Goal: Transaction & Acquisition: Obtain resource

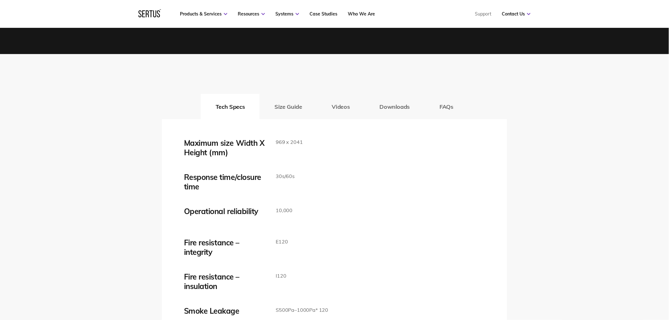
scroll to position [983, 0]
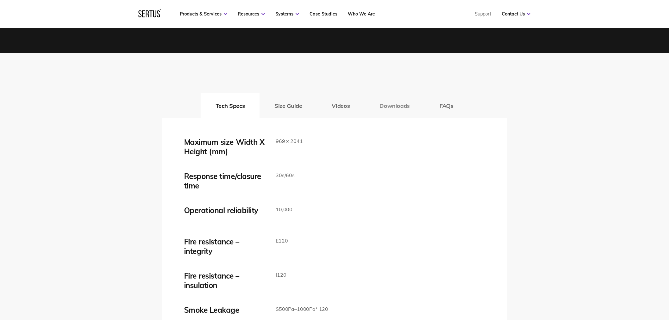
click at [396, 104] on button "Downloads" at bounding box center [395, 105] width 60 height 25
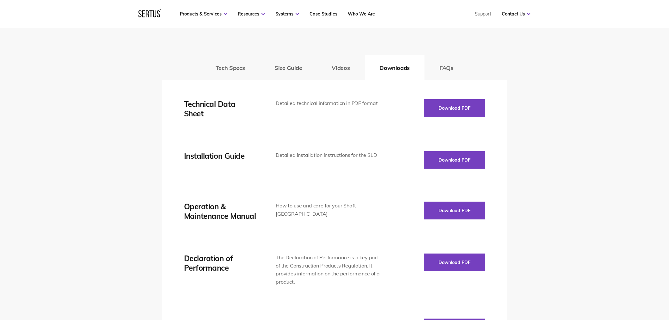
scroll to position [1018, 0]
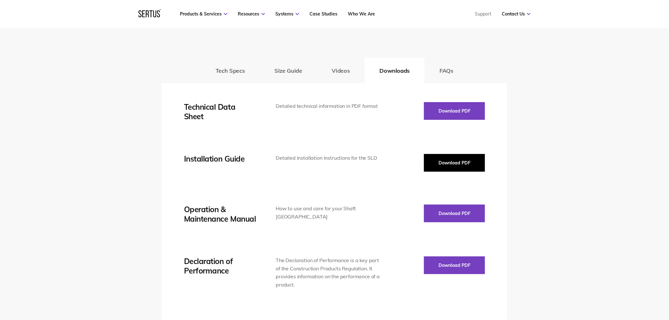
click at [441, 155] on button "Download PDF" at bounding box center [454, 163] width 61 height 18
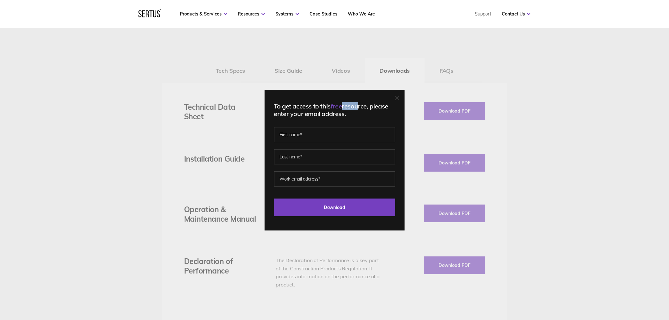
drag, startPoint x: 352, startPoint y: 107, endPoint x: 361, endPoint y: 111, distance: 9.6
click at [361, 108] on div "To get access to this free resource, please enter your email address." at bounding box center [334, 109] width 121 height 15
click at [362, 115] on div "To get access to this free resource, please enter your email address." at bounding box center [334, 109] width 121 height 15
click at [352, 136] on input "text" at bounding box center [334, 134] width 121 height 15
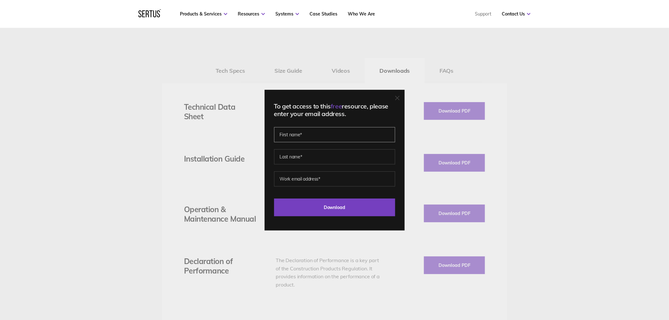
type input "[PERSON_NAME]"
type input "Petkov"
type input "[EMAIL_ADDRESS][DOMAIN_NAME]"
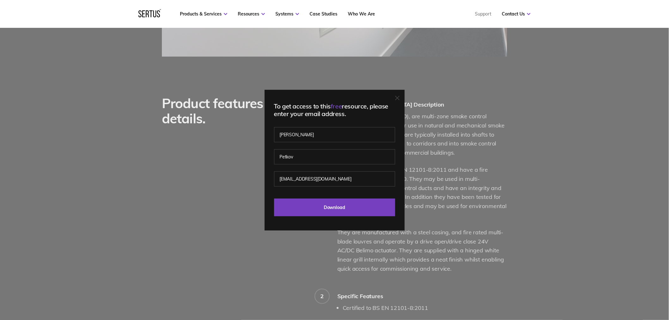
scroll to position [316, 0]
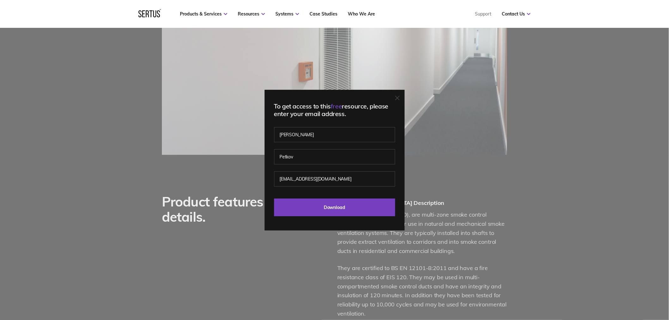
click at [399, 94] on div "To get access to this free resource, please enter your email address. [PERSON_N…" at bounding box center [335, 160] width 140 height 141
click at [399, 97] on icon at bounding box center [397, 98] width 4 height 4
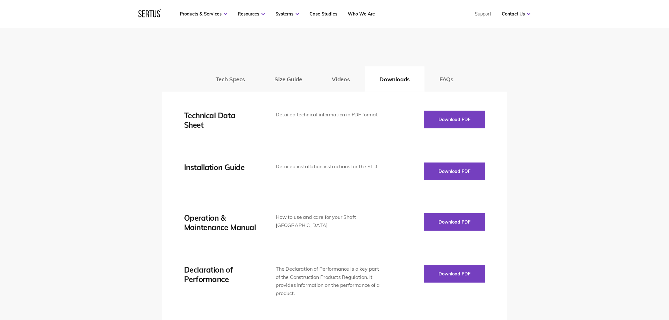
scroll to position [1018, 0]
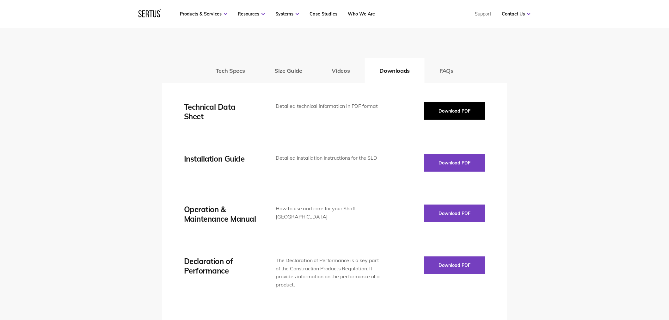
click at [457, 109] on button "Download PDF" at bounding box center [454, 111] width 61 height 18
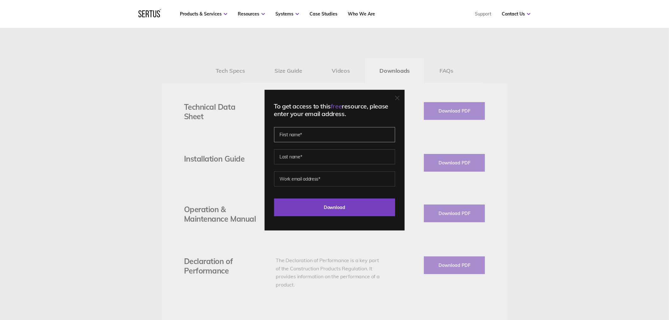
click at [307, 139] on input "text" at bounding box center [334, 134] width 121 height 15
type input "[PERSON_NAME]"
type input "Petkov"
type input "[EMAIL_ADDRESS][DOMAIN_NAME]"
click at [345, 204] on input "Download" at bounding box center [334, 207] width 121 height 18
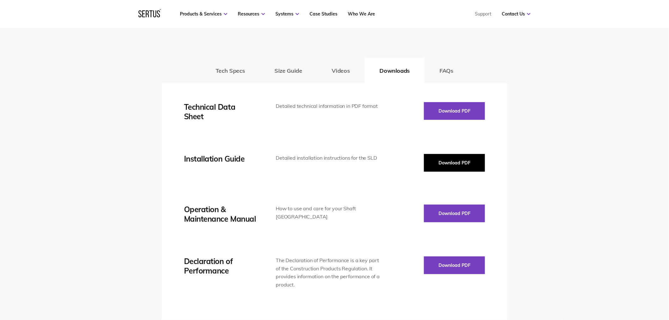
click at [461, 163] on button "Download PDF" at bounding box center [454, 163] width 61 height 18
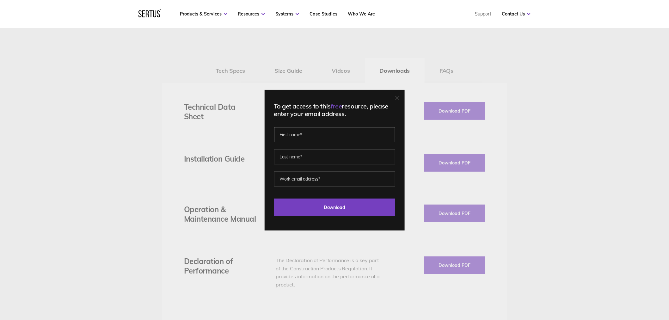
click at [352, 138] on input "text" at bounding box center [334, 134] width 121 height 15
type input "[PERSON_NAME]"
type input "Petkov"
type input "[EMAIL_ADDRESS][DOMAIN_NAME]"
click at [363, 207] on input "Download" at bounding box center [334, 207] width 121 height 18
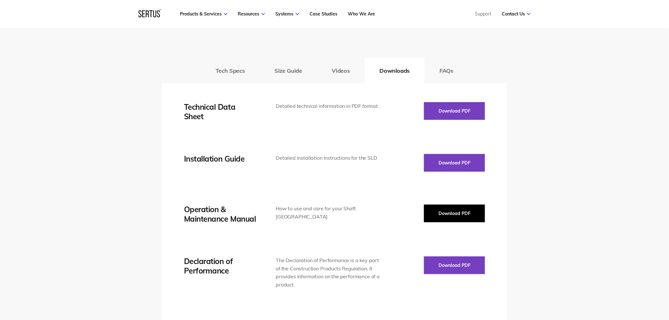
click at [441, 205] on button "Download PDF" at bounding box center [454, 213] width 61 height 18
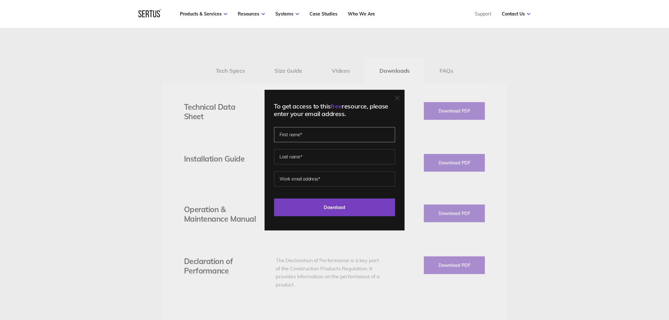
click at [340, 139] on input "text" at bounding box center [334, 134] width 121 height 15
type input "[PERSON_NAME]"
type input "Petkov"
type input "[EMAIL_ADDRESS][DOMAIN_NAME]"
click at [360, 208] on input "Download" at bounding box center [334, 207] width 121 height 18
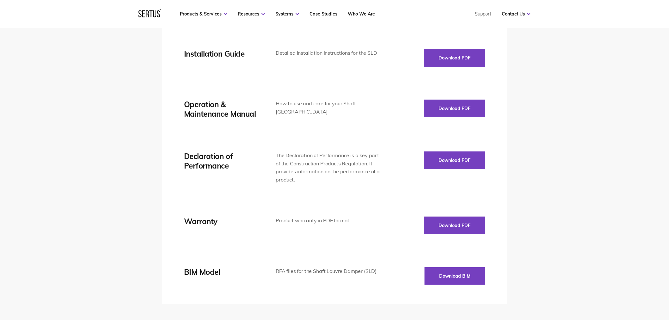
scroll to position [1124, 0]
click at [469, 159] on button "Download PDF" at bounding box center [454, 160] width 61 height 18
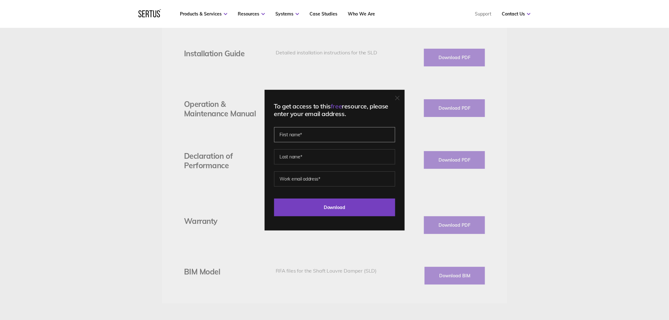
click at [351, 135] on input "text" at bounding box center [334, 134] width 121 height 15
type input "[PERSON_NAME]"
type input "Petkov"
type input "[EMAIL_ADDRESS][DOMAIN_NAME]"
click at [358, 204] on input "Download" at bounding box center [334, 207] width 121 height 18
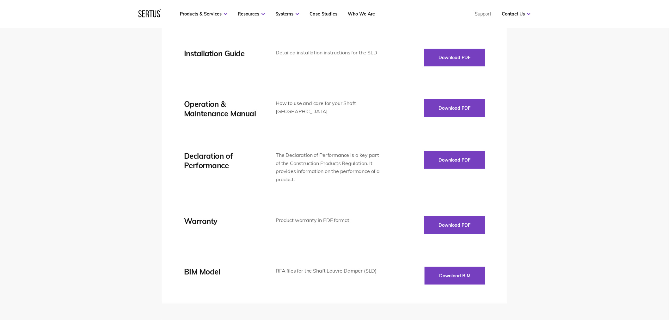
click at [456, 235] on div "Technical Data Sheet Detailed technical information in PDF format Download PDF …" at bounding box center [334, 141] width 301 height 288
click at [454, 225] on button "Download PDF" at bounding box center [454, 225] width 61 height 18
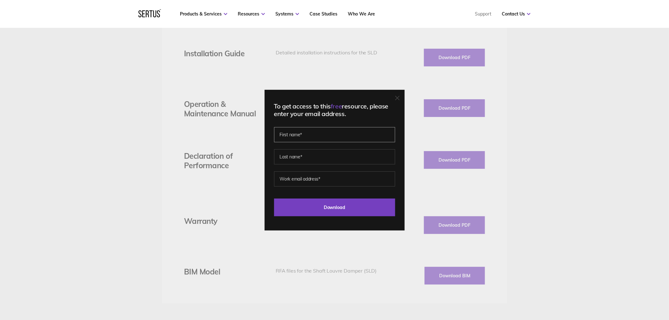
click at [349, 136] on input "text" at bounding box center [334, 134] width 121 height 15
type input "[PERSON_NAME]"
type input "Petkov"
type input "[EMAIL_ADDRESS][DOMAIN_NAME]"
click at [356, 200] on input "Download" at bounding box center [334, 207] width 121 height 18
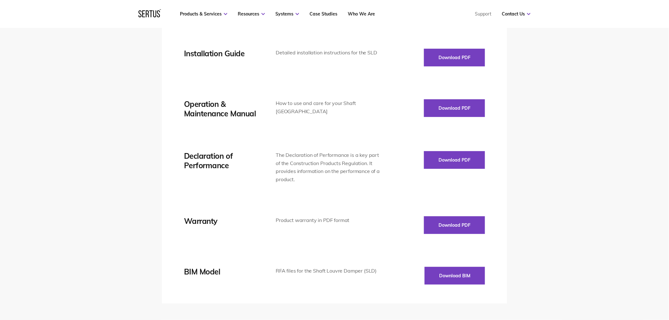
click at [573, 177] on div "Tech Specs Size Guide Videos Downloads FAQs Maximum size Width X Height (mm) 96…" at bounding box center [334, 123] width 669 height 421
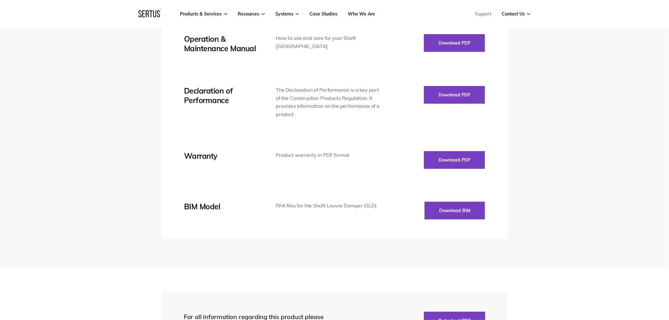
scroll to position [1194, 0]
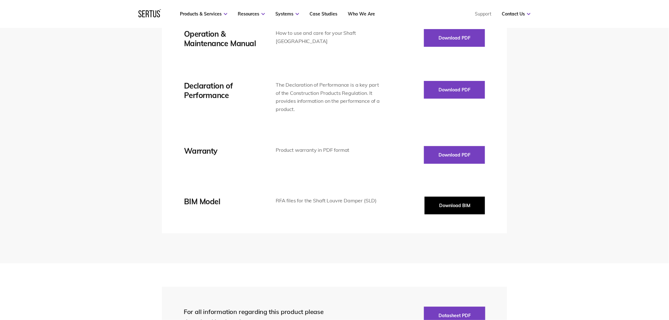
click at [463, 198] on button "Download BIM" at bounding box center [454, 206] width 60 height 18
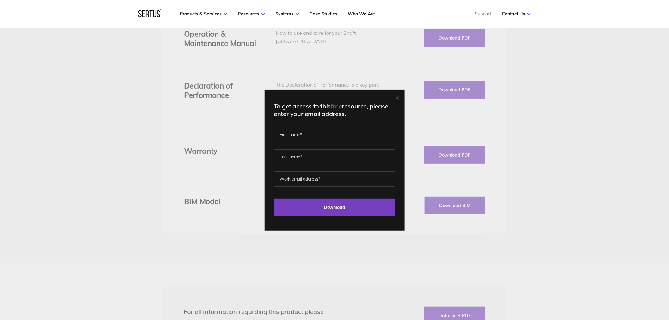
click at [357, 141] on input "text" at bounding box center [334, 134] width 121 height 15
type input "[PERSON_NAME]"
type input "Petkov"
type input "[EMAIL_ADDRESS][DOMAIN_NAME]"
click at [365, 208] on input "Download" at bounding box center [334, 207] width 121 height 18
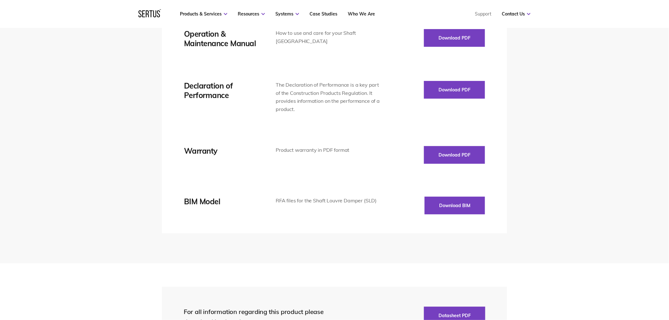
drag, startPoint x: 581, startPoint y: 66, endPoint x: 517, endPoint y: 25, distance: 75.3
click at [581, 66] on div "Tech Specs Size Guide Videos Downloads FAQs Maximum size Width X Height (mm) 96…" at bounding box center [334, 53] width 669 height 421
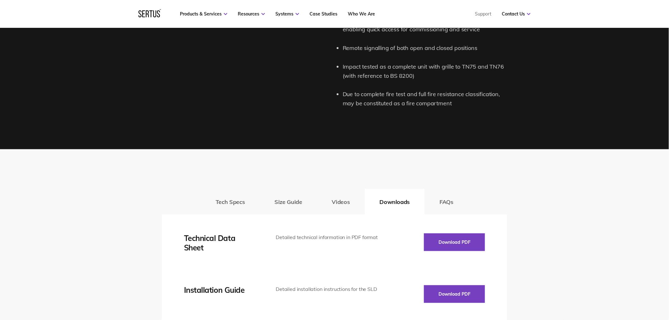
scroll to position [772, 0]
